Goal: Task Accomplishment & Management: Complete application form

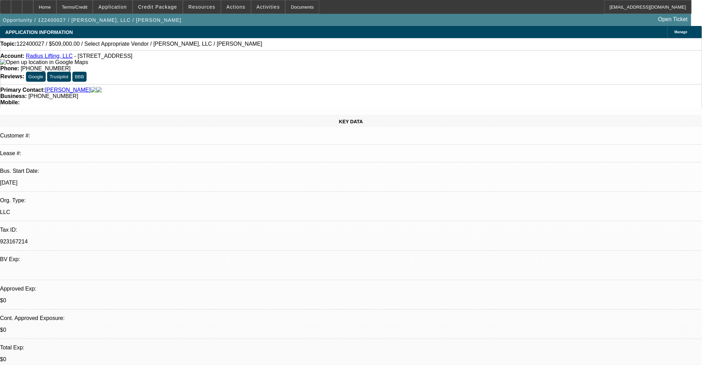
select select "0"
select select "2"
select select "0.1"
select select "4"
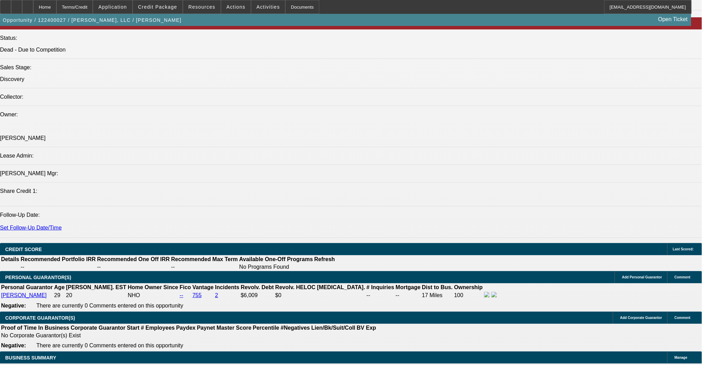
scroll to position [785, 0]
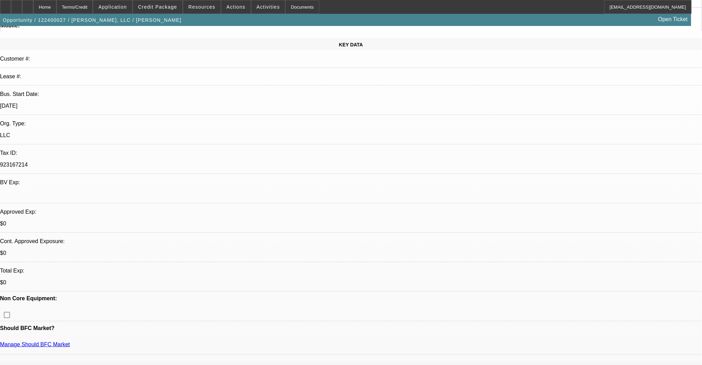
scroll to position [0, 0]
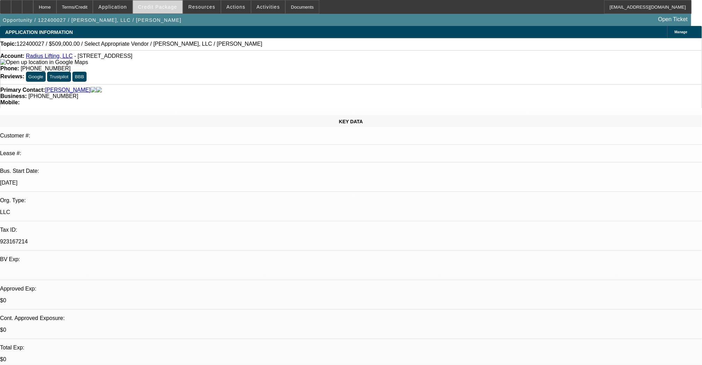
click at [175, 10] on span at bounding box center [158, 7] width 50 height 17
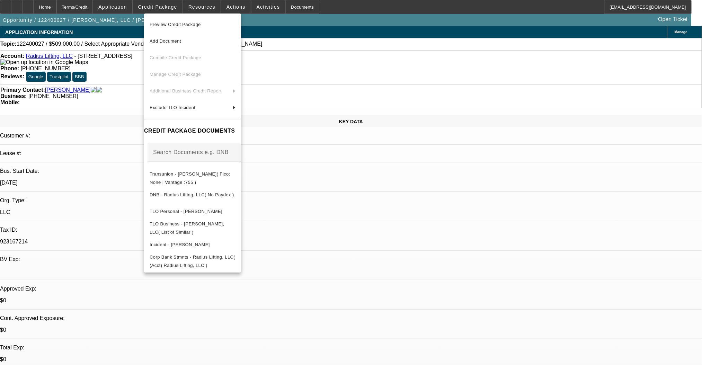
click at [583, 109] on div at bounding box center [351, 182] width 702 height 365
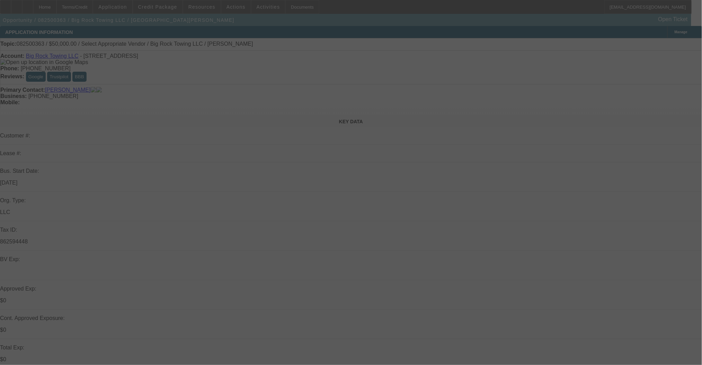
select select "0"
select select "2"
select select "0.1"
select select "4"
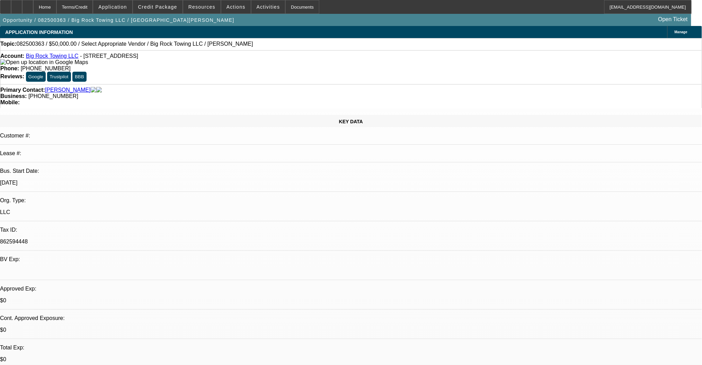
click at [41, 58] on link "Big Rock Towing LLC" at bounding box center [52, 56] width 53 height 6
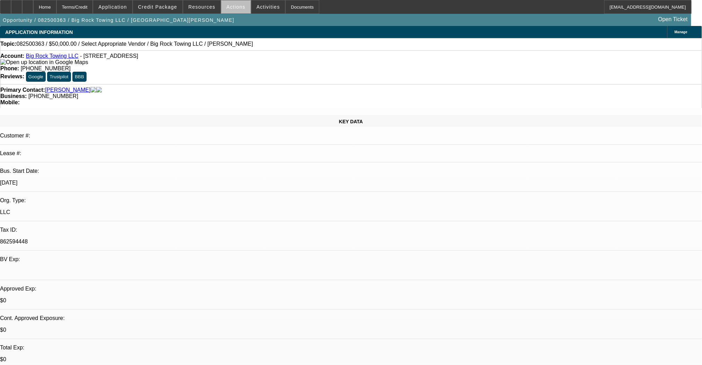
click at [237, 9] on span "Actions" at bounding box center [236, 7] width 19 height 6
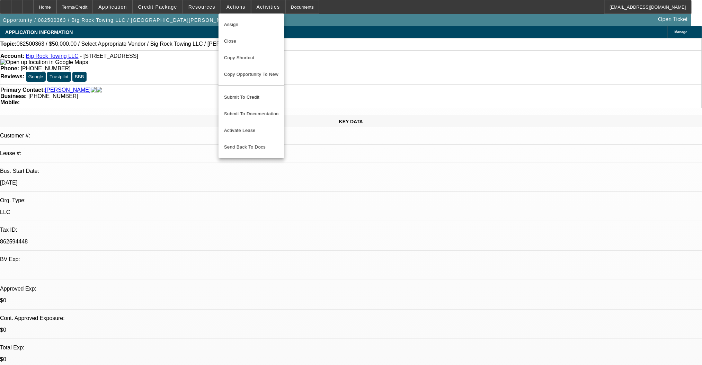
click at [233, 9] on div at bounding box center [351, 182] width 702 height 365
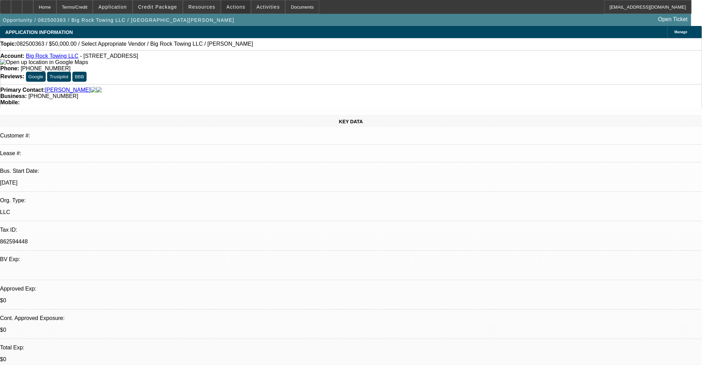
click at [233, 9] on span "Actions" at bounding box center [236, 7] width 19 height 6
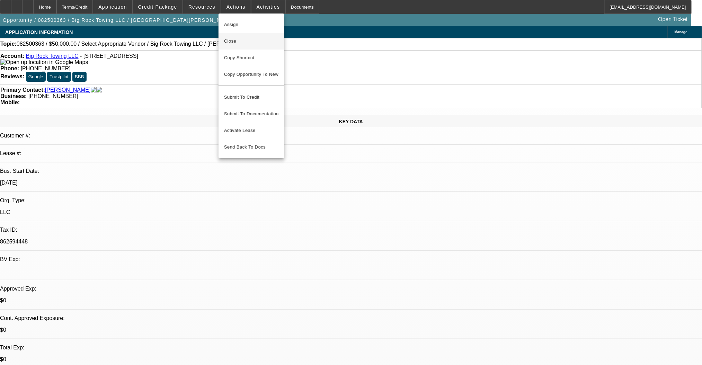
click at [230, 35] on button "Close" at bounding box center [252, 41] width 66 height 17
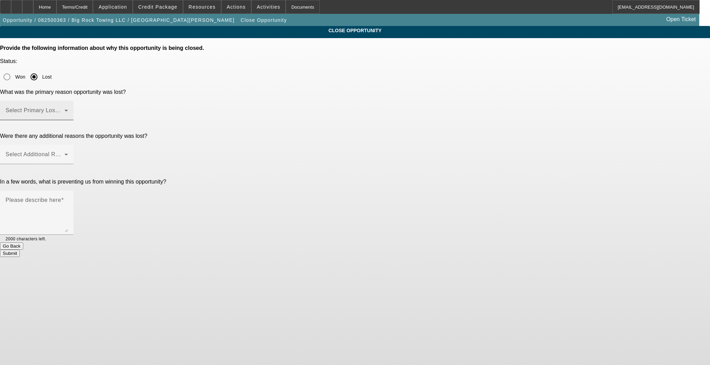
click at [68, 101] on div "Select Primary Lost Reason" at bounding box center [37, 110] width 62 height 19
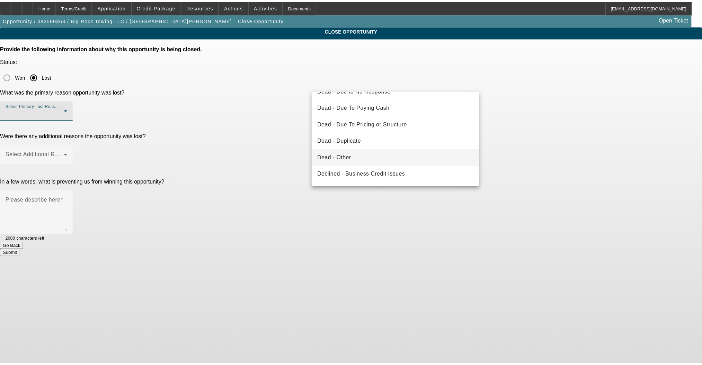
scroll to position [93, 0]
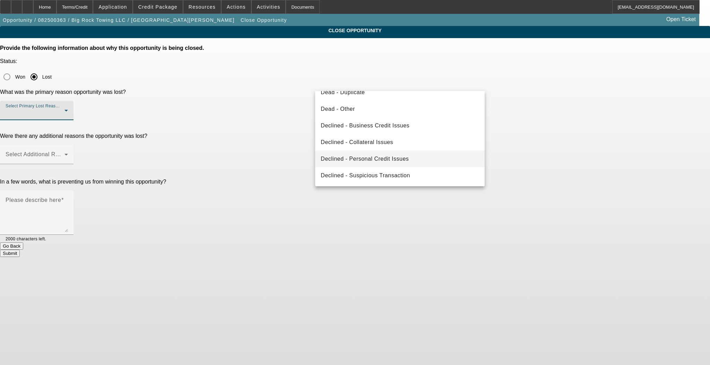
click at [364, 161] on span "Declined - Personal Credit Issues" at bounding box center [364, 159] width 88 height 8
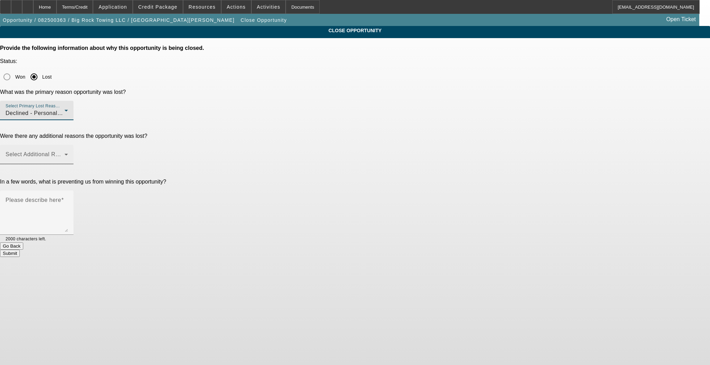
click at [64, 153] on span at bounding box center [35, 157] width 59 height 8
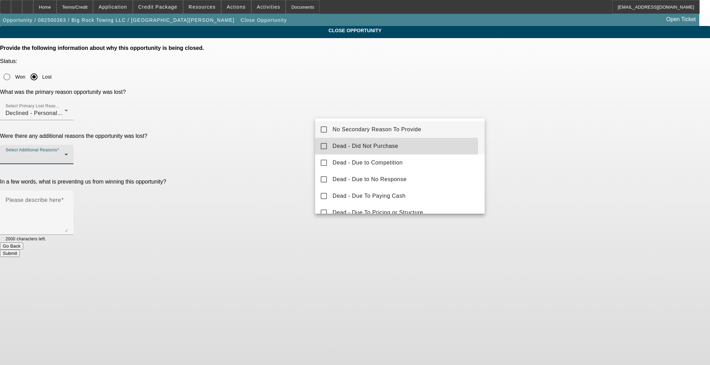
click at [325, 145] on mat-pseudo-checkbox at bounding box center [323, 146] width 6 height 6
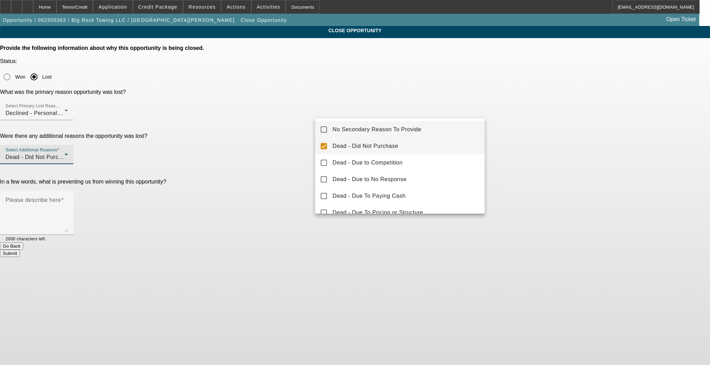
click at [322, 125] on mat-option "No Secondary Reason To Provide" at bounding box center [399, 129] width 169 height 17
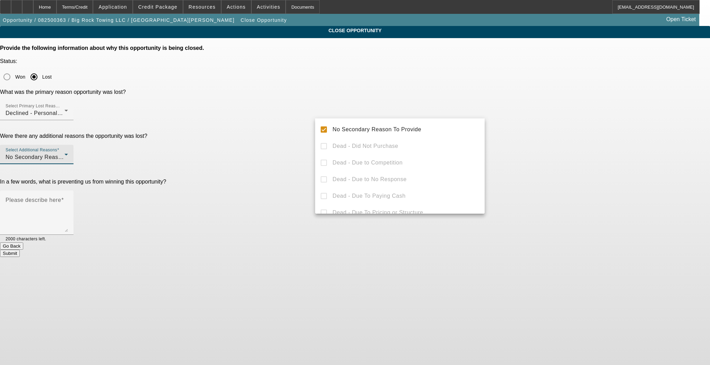
click at [294, 118] on div at bounding box center [355, 182] width 710 height 365
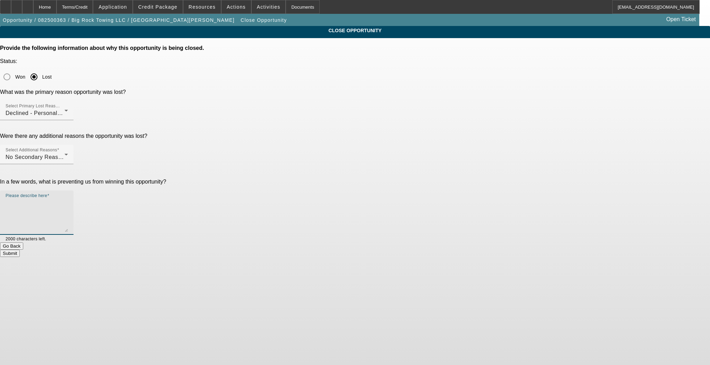
click at [68, 199] on textarea "Please describe here" at bounding box center [37, 215] width 62 height 33
type textarea "c"
type textarea "recent repo and unpaid collections."
click at [20, 250] on button "Submit" at bounding box center [10, 253] width 20 height 7
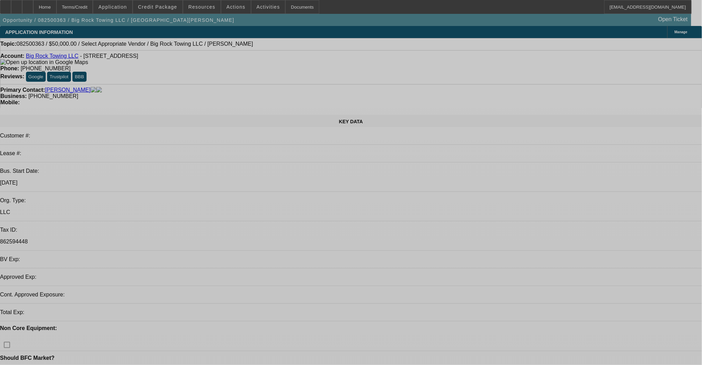
select select "0"
select select "2"
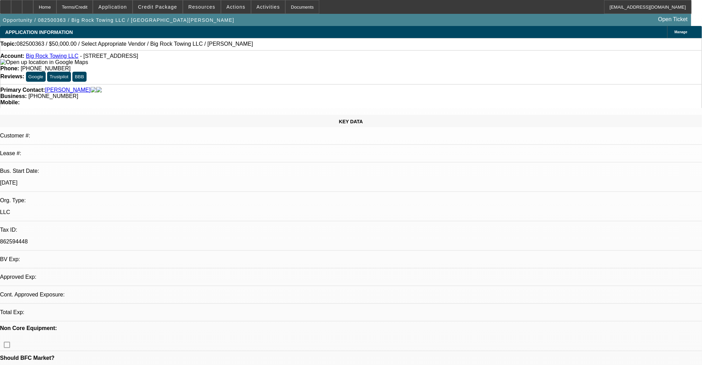
select select "2"
select select "0.1"
select select "4"
